Goal: Information Seeking & Learning: Check status

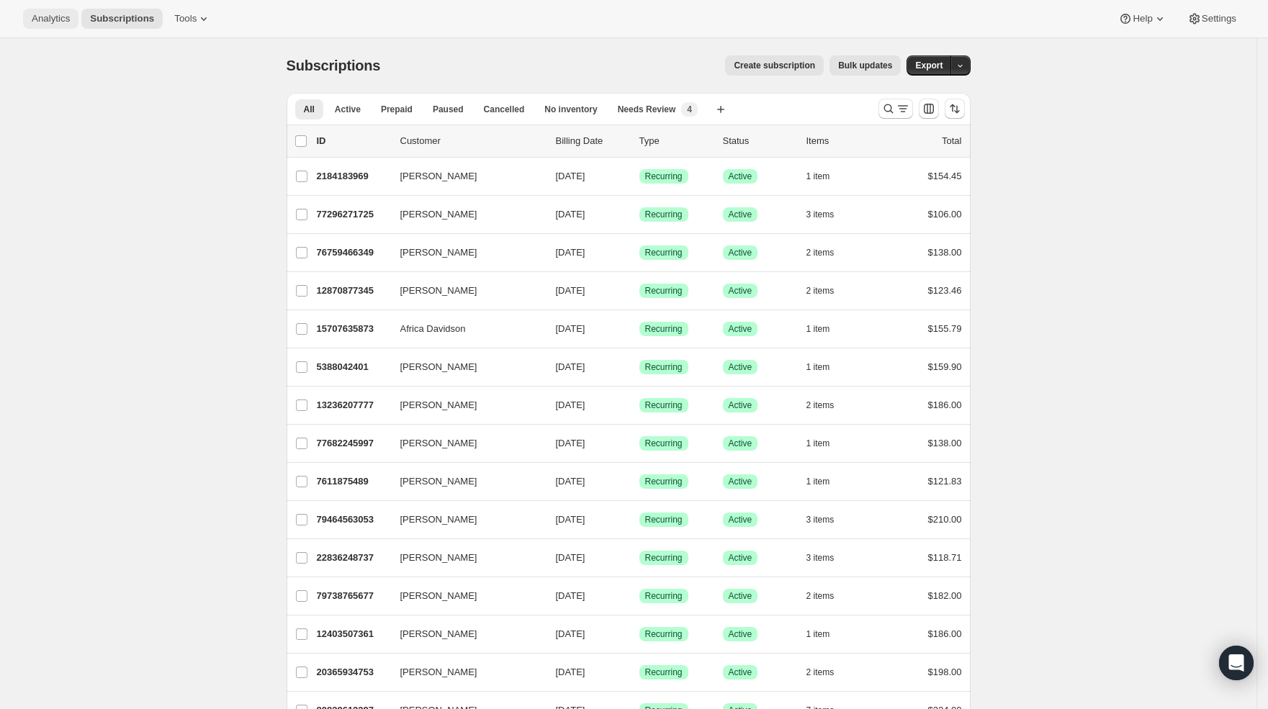
click at [40, 20] on span "Analytics" at bounding box center [51, 19] width 38 height 12
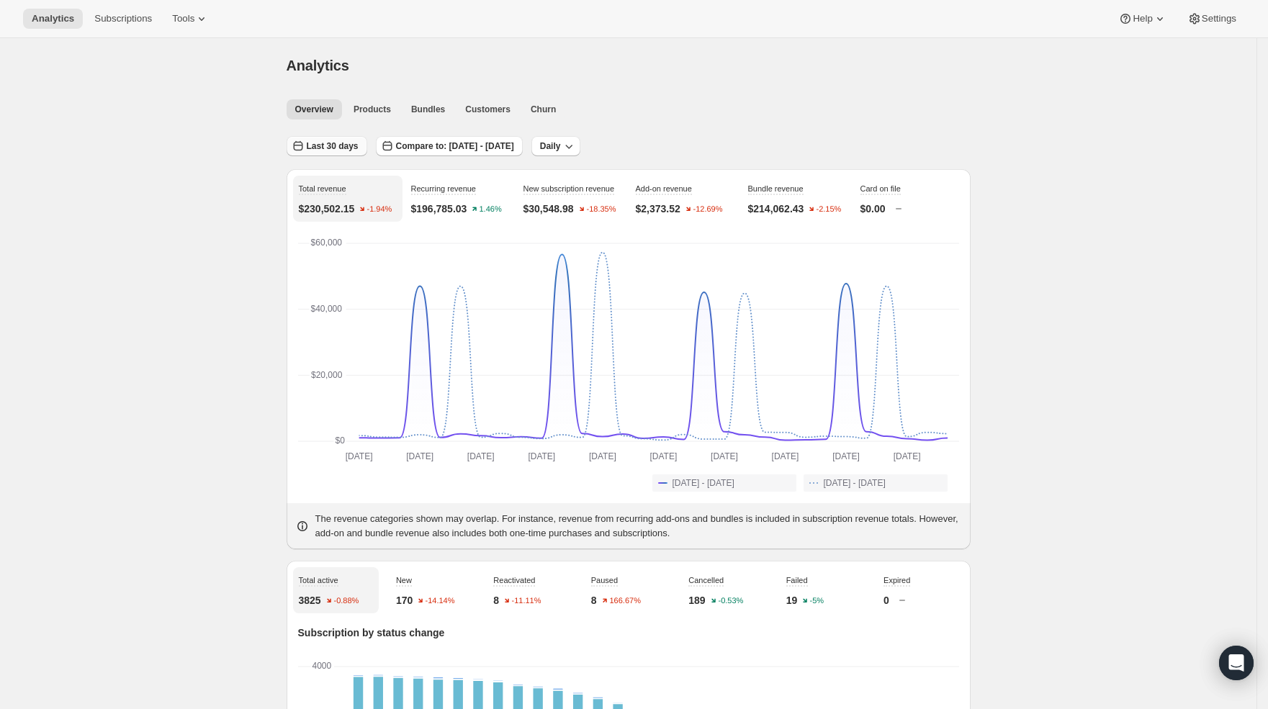
click at [353, 142] on span "Last 30 days" at bounding box center [333, 146] width 52 height 12
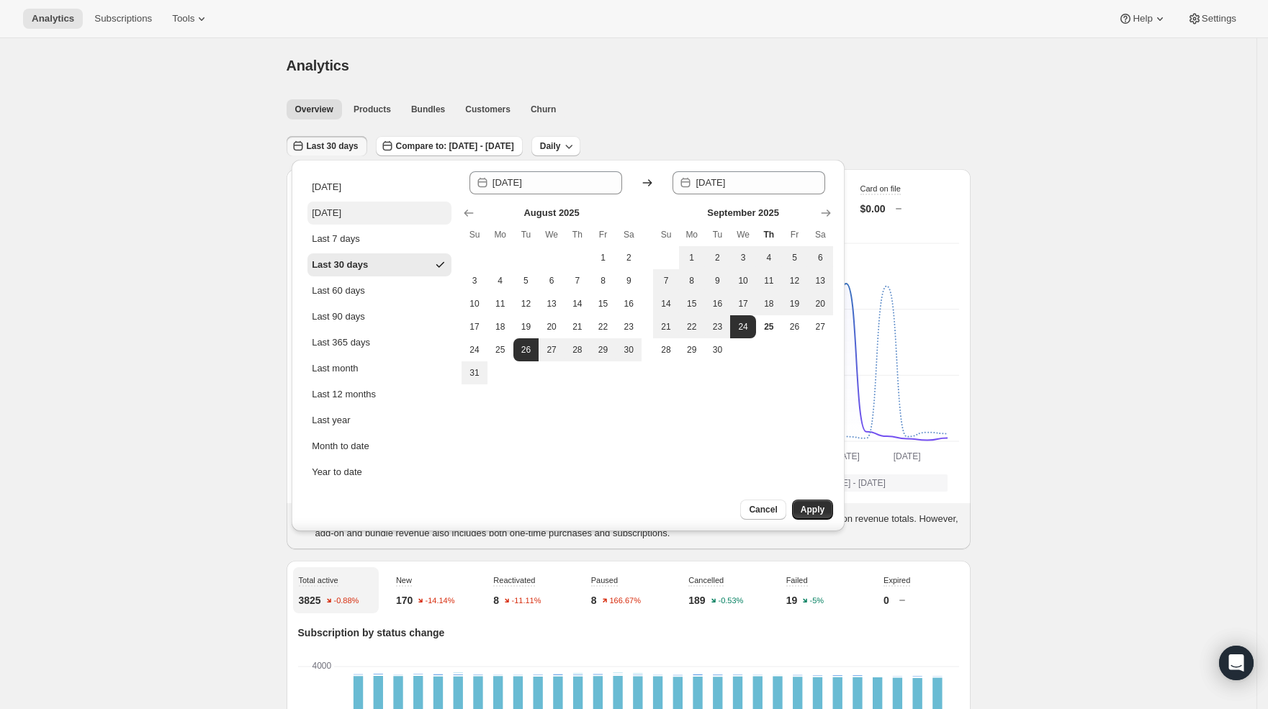
click at [341, 217] on div "[DATE]" at bounding box center [327, 213] width 30 height 14
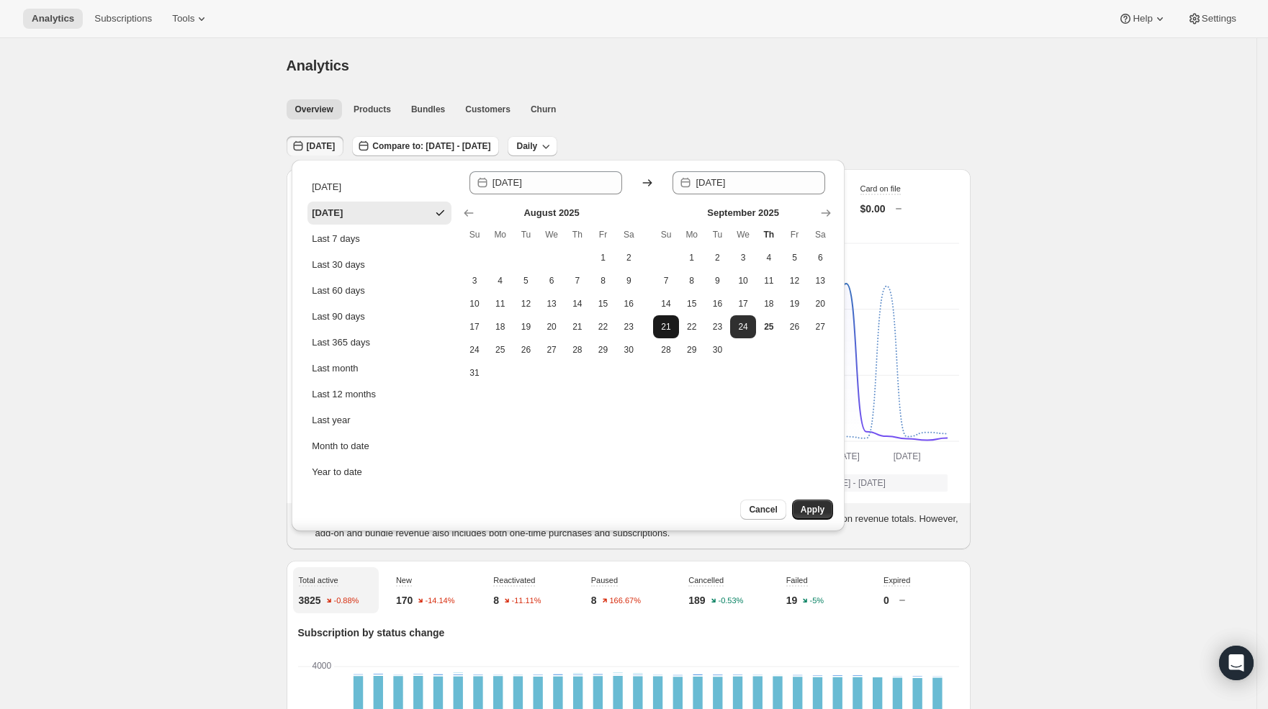
click at [660, 328] on span "21" at bounding box center [666, 327] width 14 height 12
type input "[DATE]"
click at [801, 510] on span "Apply" at bounding box center [813, 510] width 24 height 12
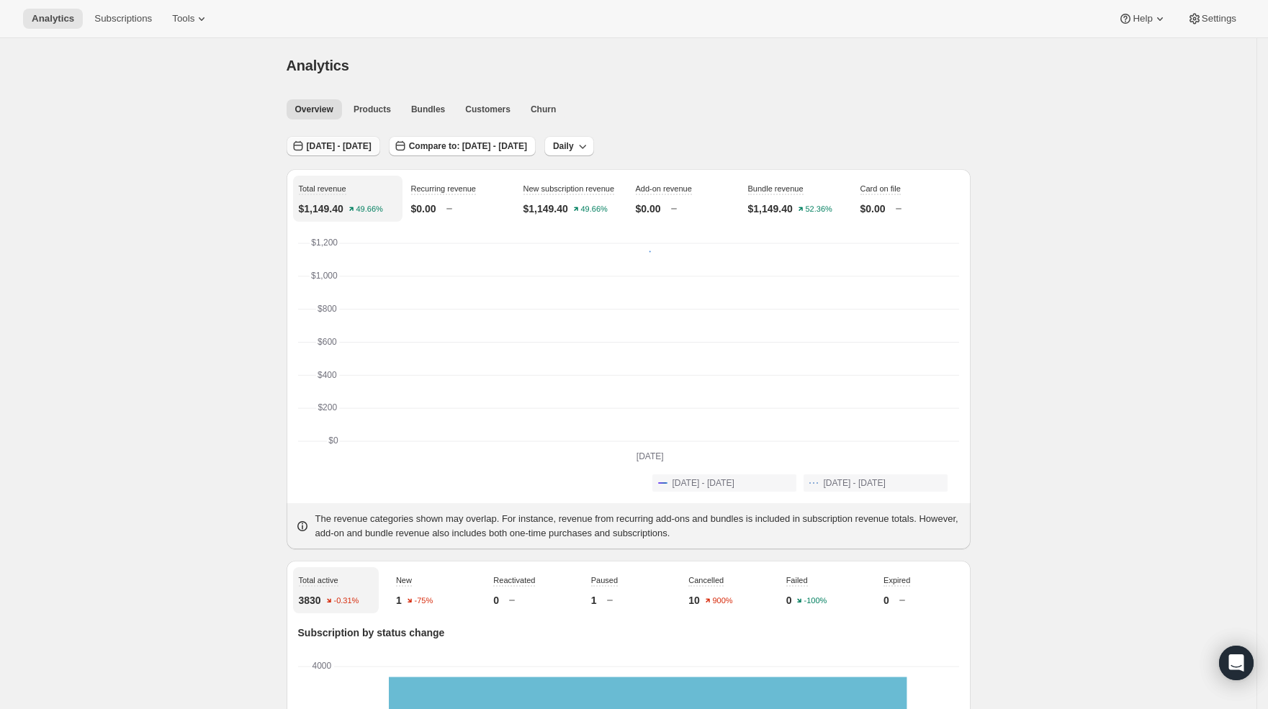
click at [343, 147] on span "[DATE] - [DATE]" at bounding box center [339, 146] width 65 height 12
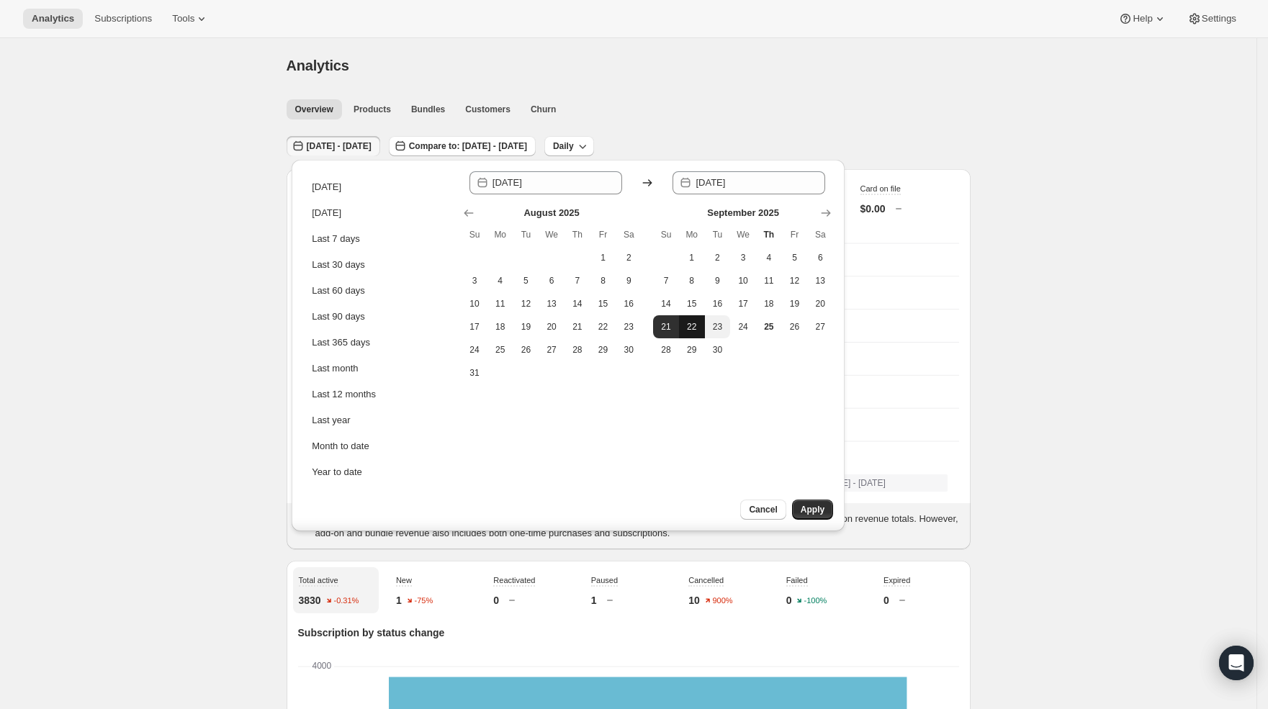
click at [688, 323] on span "22" at bounding box center [692, 327] width 14 height 12
type input "[DATE]"
click at [696, 325] on span "22" at bounding box center [692, 327] width 14 height 12
type input "[DATE]"
click at [679, 315] on button "22" at bounding box center [692, 326] width 26 height 23
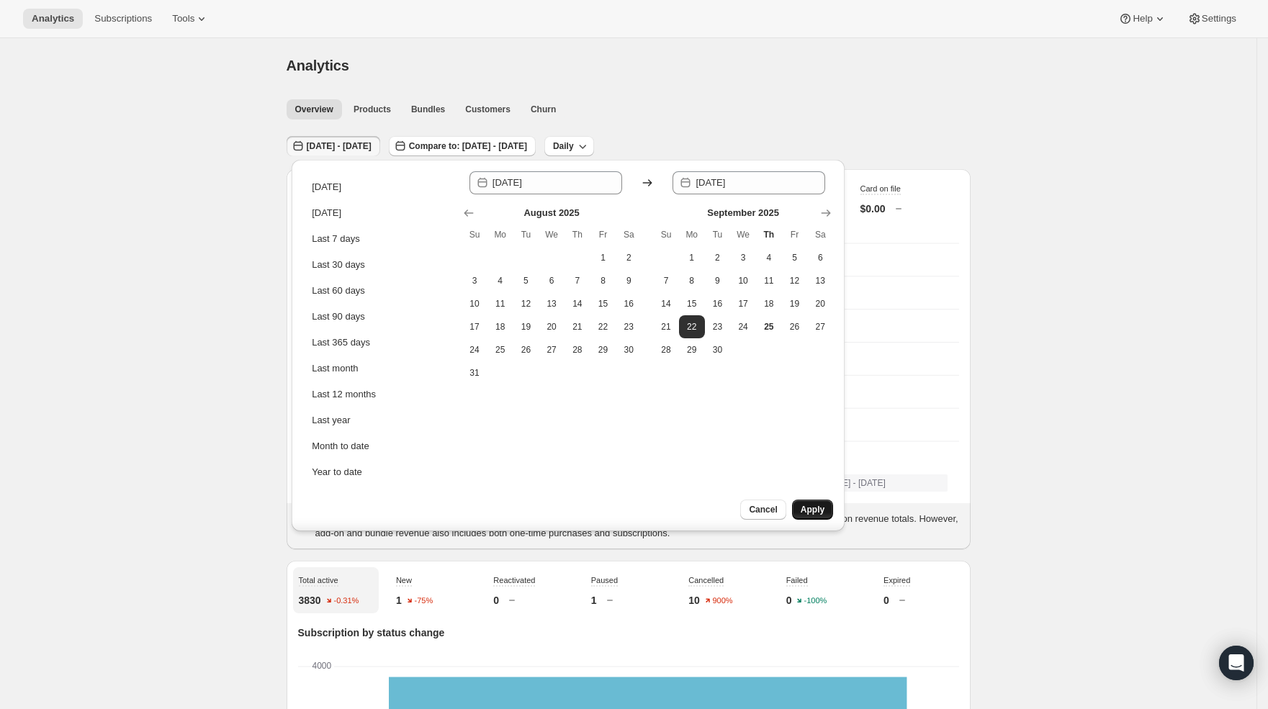
click at [809, 504] on span "Apply" at bounding box center [813, 510] width 24 height 12
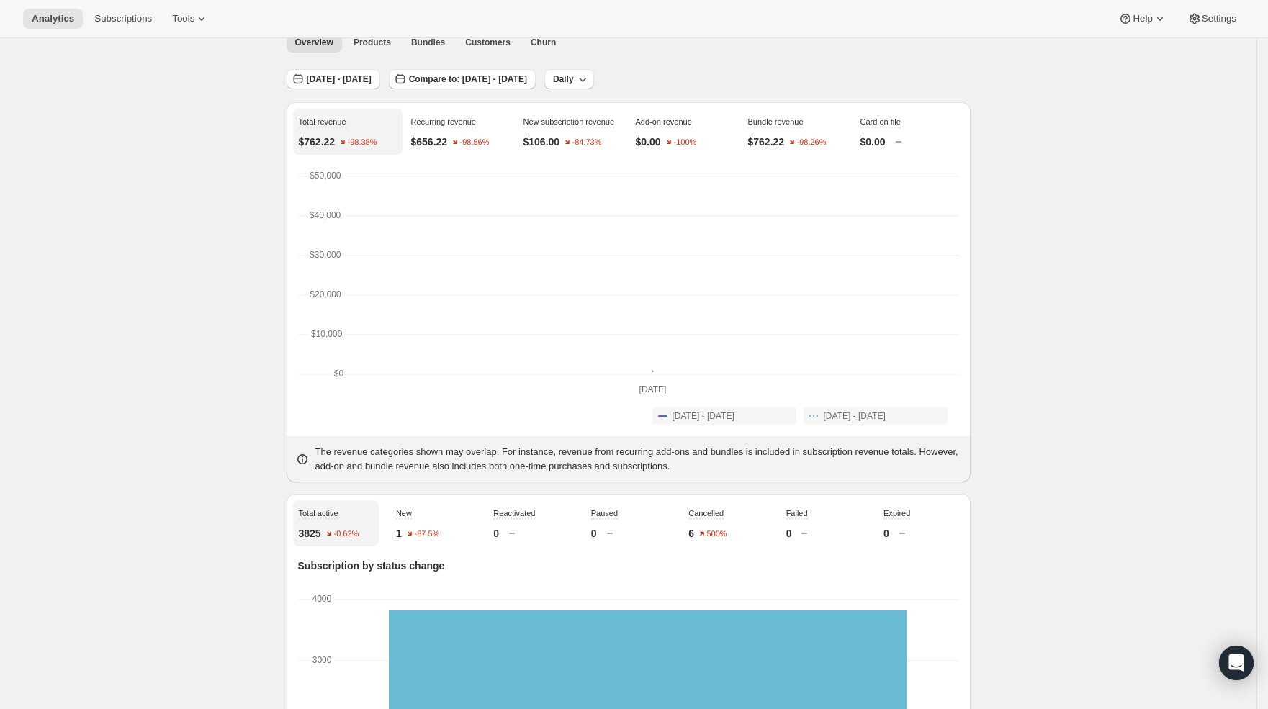
scroll to position [43, 0]
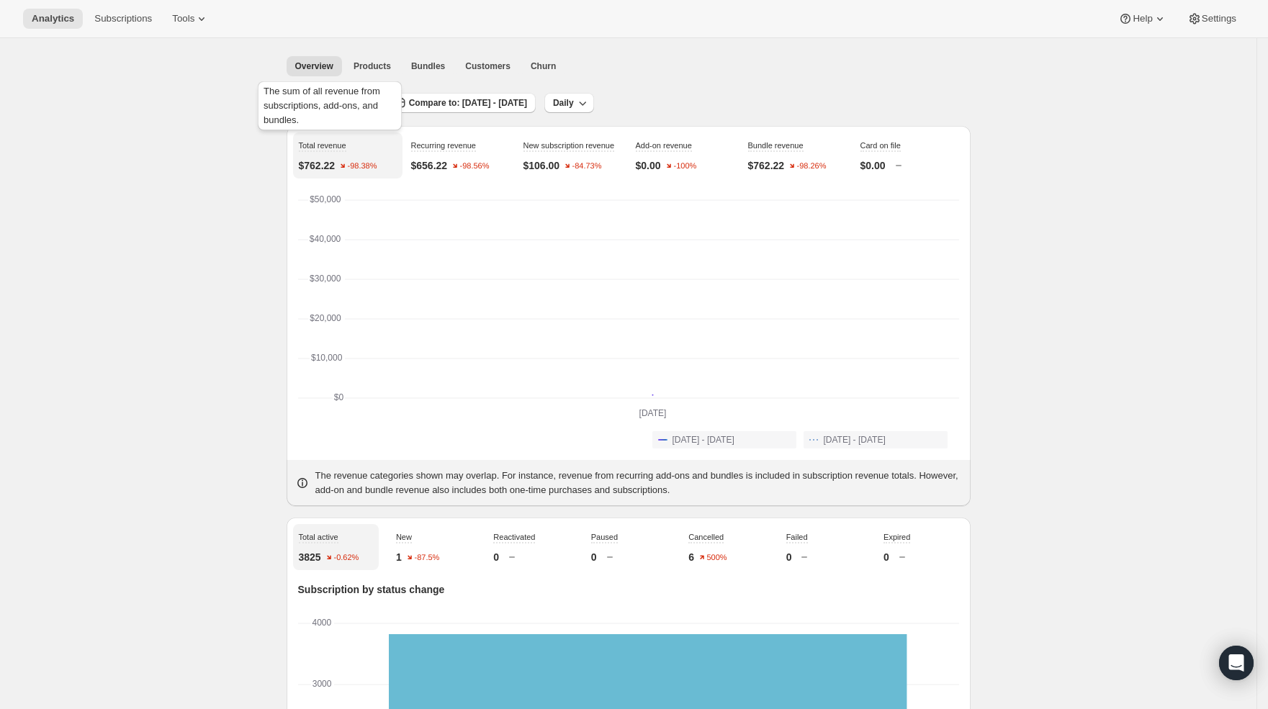
click at [346, 97] on div "The sum of all revenue from subscriptions, add-ons, and bundles." at bounding box center [330, 108] width 150 height 60
click at [372, 103] on span "[DATE] - [DATE]" at bounding box center [339, 103] width 65 height 12
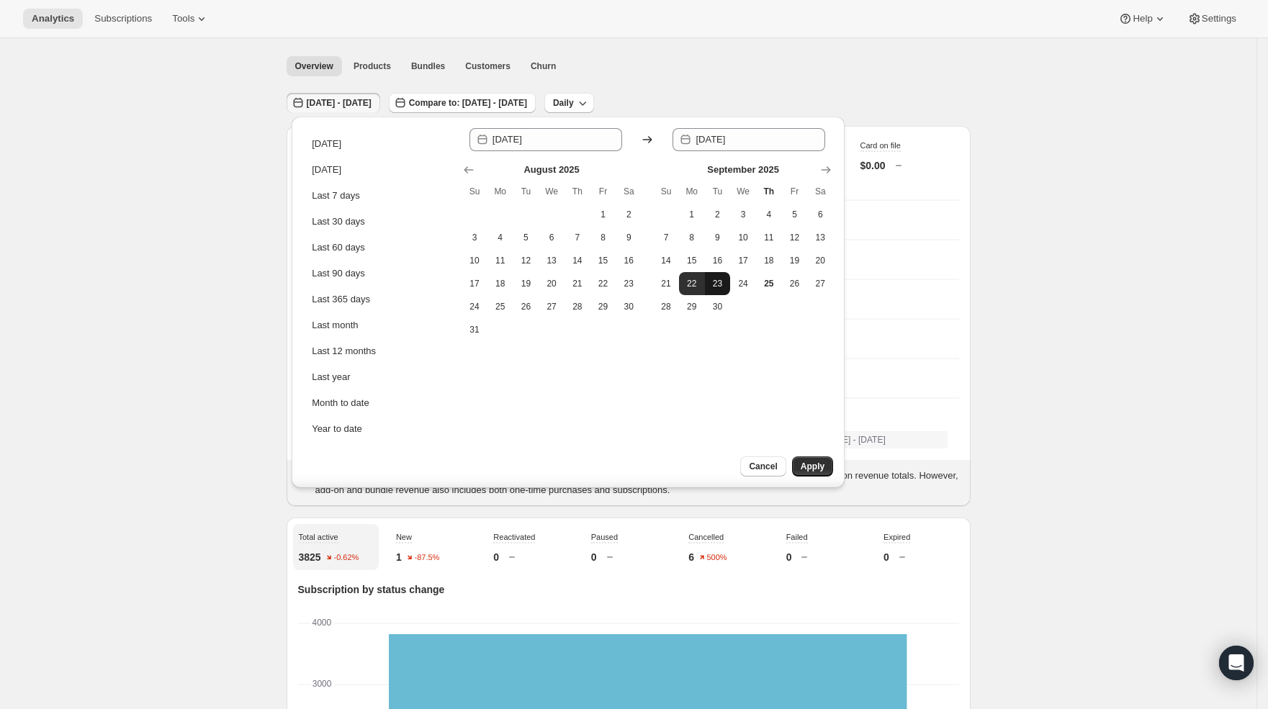
click at [718, 282] on span "23" at bounding box center [718, 284] width 14 height 12
type input "[DATE]"
click at [721, 299] on button "30" at bounding box center [718, 306] width 26 height 23
type input "[DATE]"
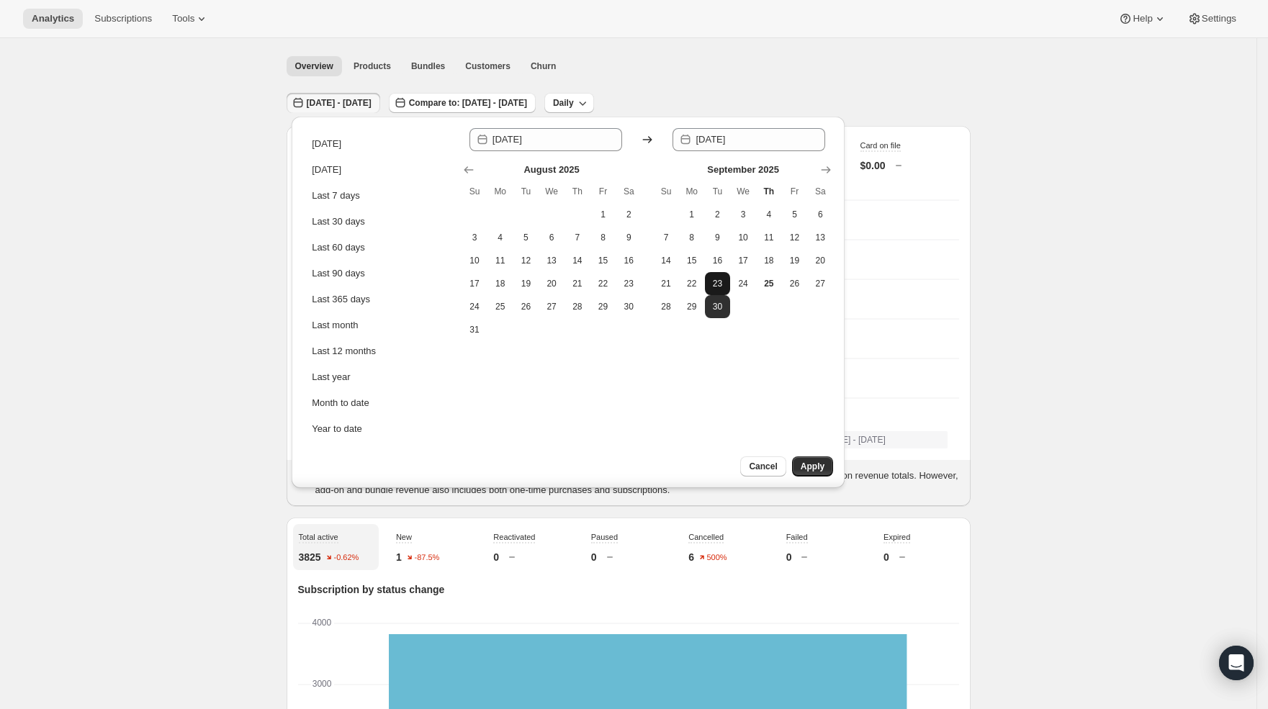
click at [721, 292] on button "23" at bounding box center [718, 283] width 26 height 23
type input "[DATE]"
click at [732, 287] on button "24" at bounding box center [743, 283] width 26 height 23
click at [708, 282] on button "23" at bounding box center [718, 283] width 26 height 23
type input "[DATE]"
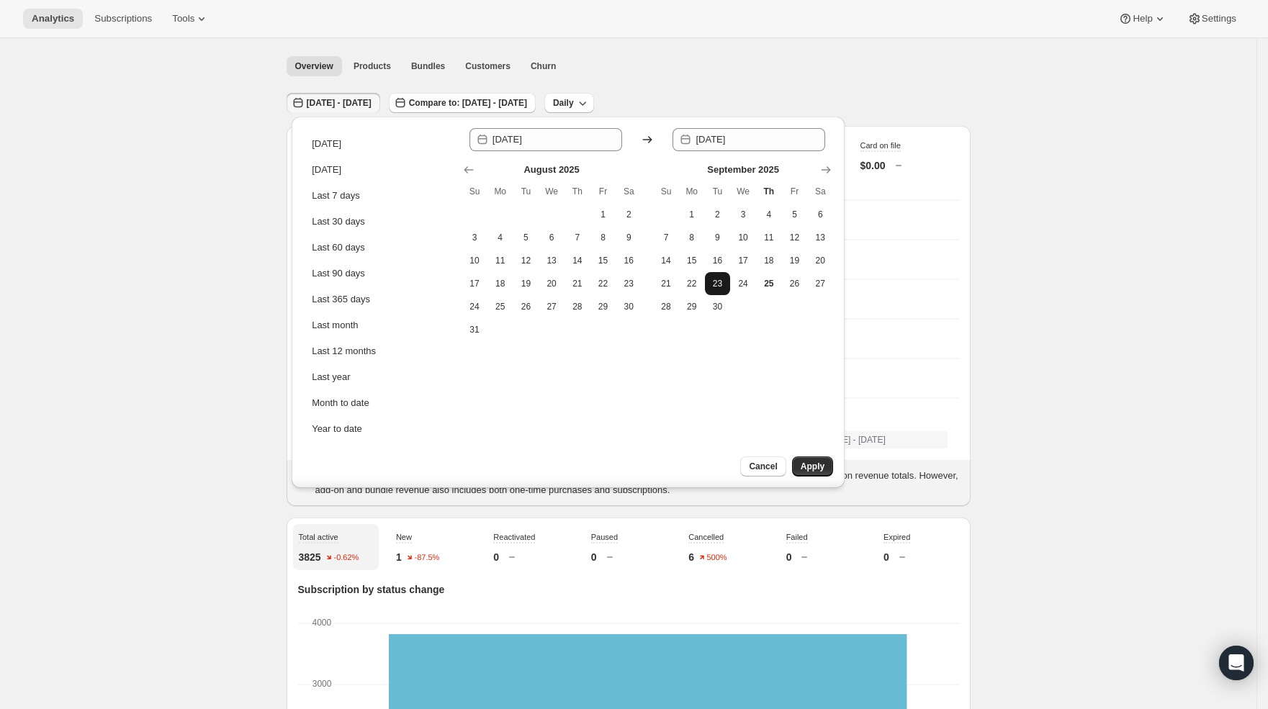
click at [712, 282] on span "23" at bounding box center [718, 284] width 14 height 12
click at [824, 465] on button "Apply" at bounding box center [812, 467] width 41 height 20
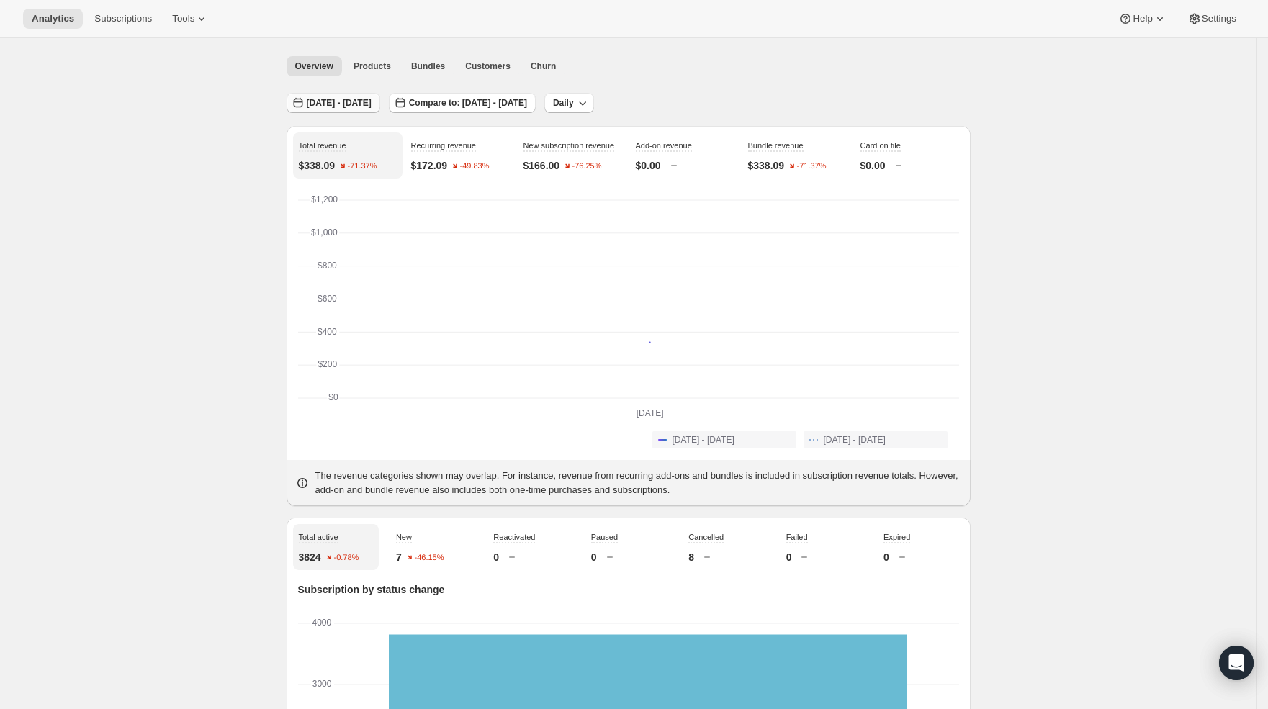
click at [337, 99] on span "[DATE] - [DATE]" at bounding box center [339, 103] width 65 height 12
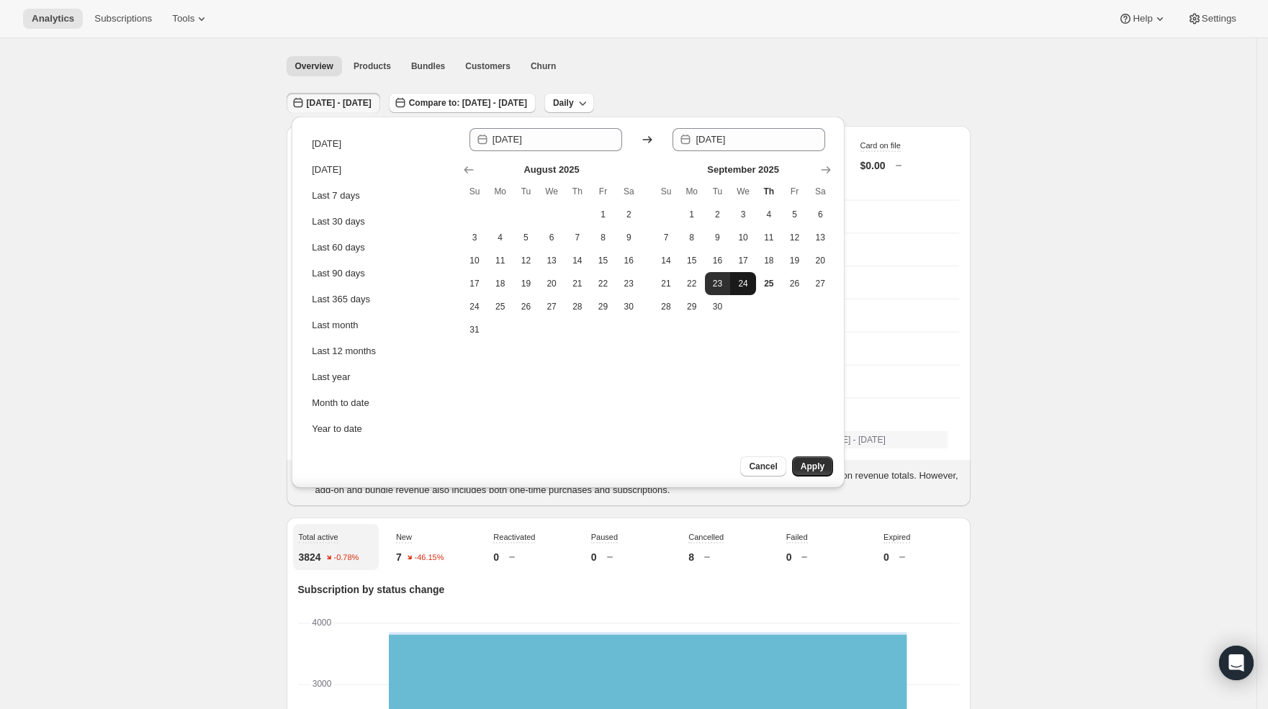
click at [738, 287] on span "24" at bounding box center [743, 284] width 14 height 12
type input "[DATE]"
click at [745, 284] on span "24" at bounding box center [743, 284] width 14 height 12
type input "[DATE]"
click at [813, 465] on span "Apply" at bounding box center [813, 467] width 24 height 12
